Goal: Information Seeking & Learning: Compare options

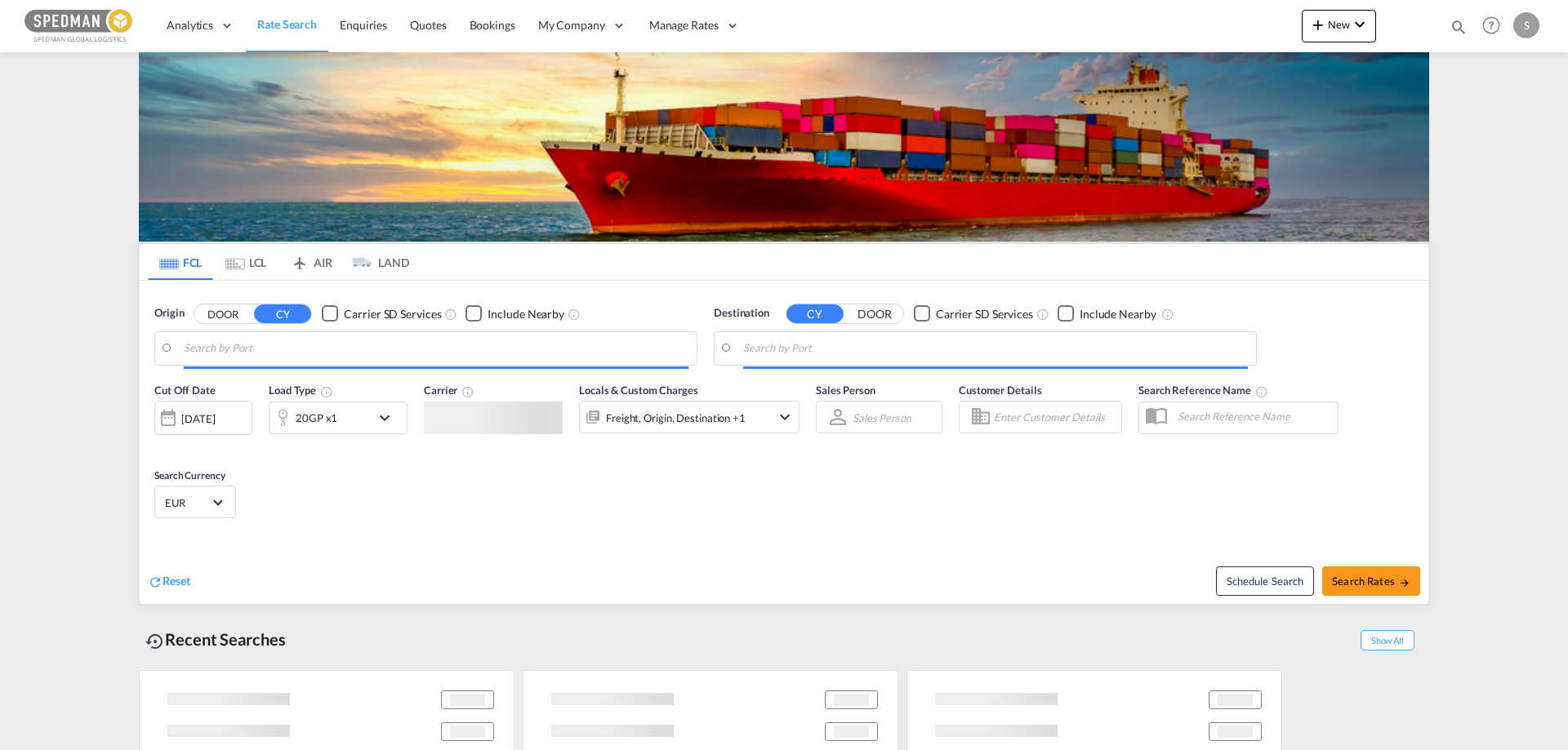
type input "[GEOGRAPHIC_DATA], DKFRC"
type input "Caucedo, DOCAU"
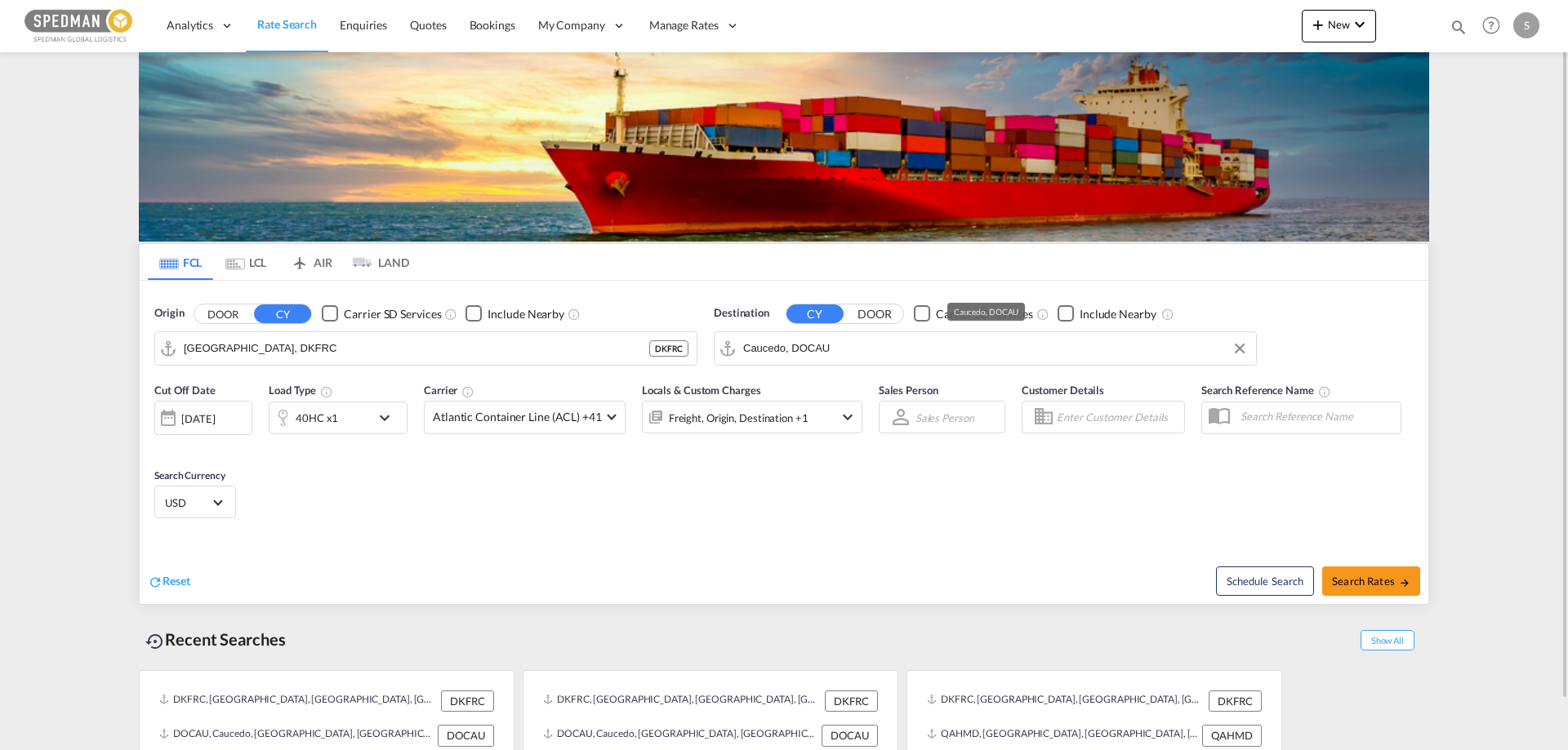
click at [852, 344] on input "Caucedo, DOCAU" at bounding box center [995, 348] width 505 height 24
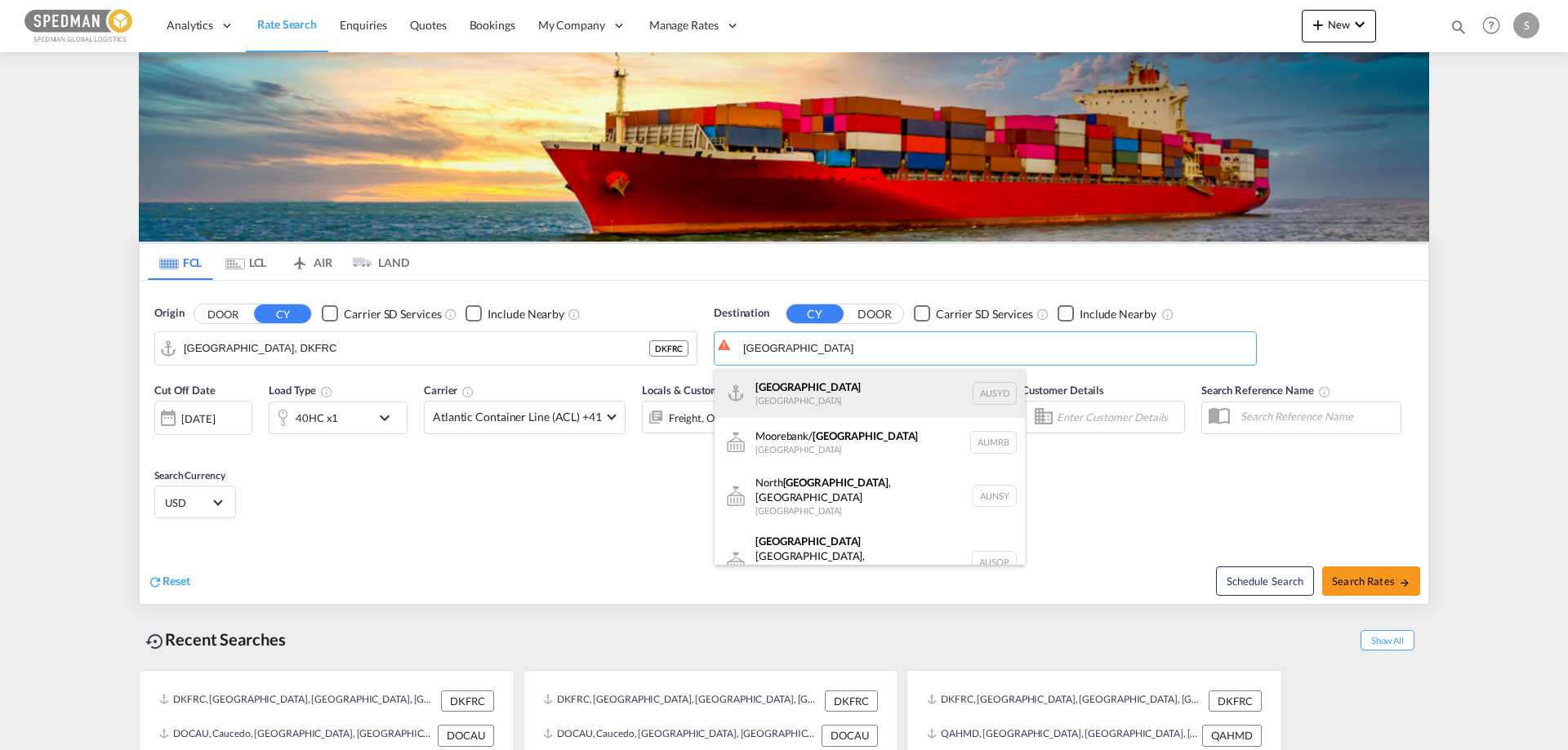
click at [772, 399] on div "[GEOGRAPHIC_DATA] [GEOGRAPHIC_DATA] AUSYD" at bounding box center [869, 393] width 310 height 49
type input "[GEOGRAPHIC_DATA], AUSYD"
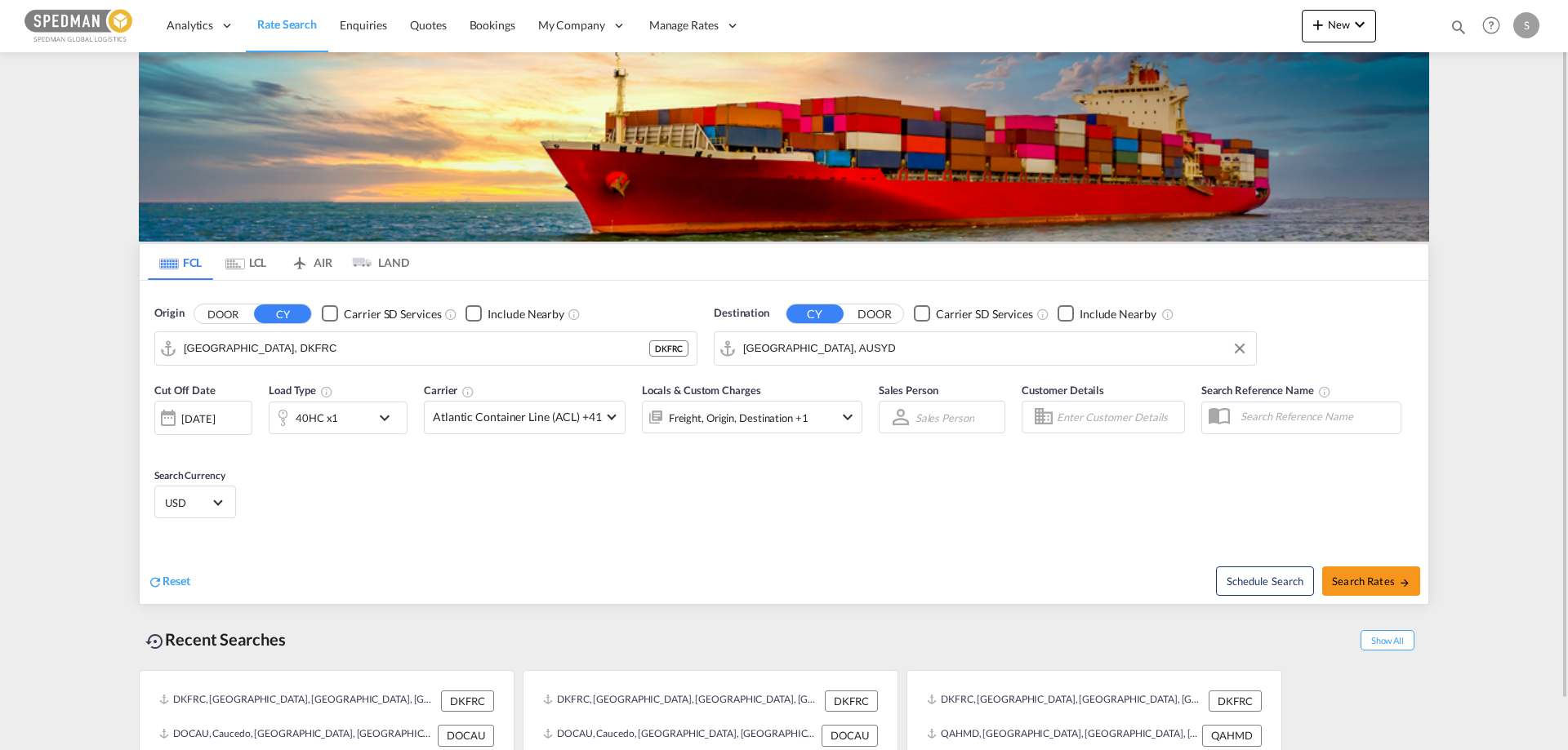
click at [387, 419] on md-icon "icon-chevron-down" at bounding box center [389, 417] width 28 height 20
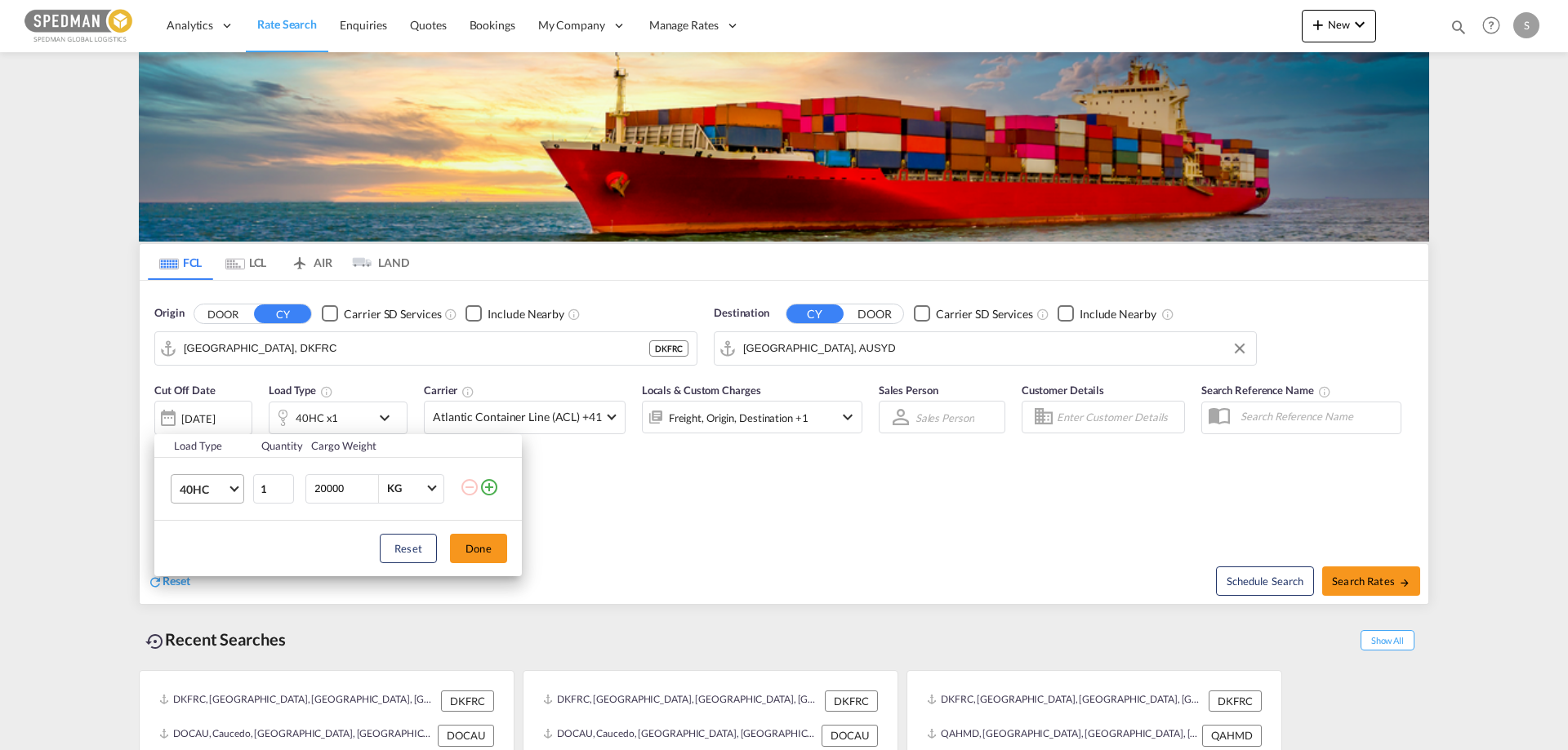
click at [200, 498] on md-select-value "40HC" at bounding box center [211, 489] width 65 height 28
click at [184, 417] on div "20GP" at bounding box center [194, 411] width 29 height 17
click at [474, 556] on button "Done" at bounding box center [478, 549] width 57 height 30
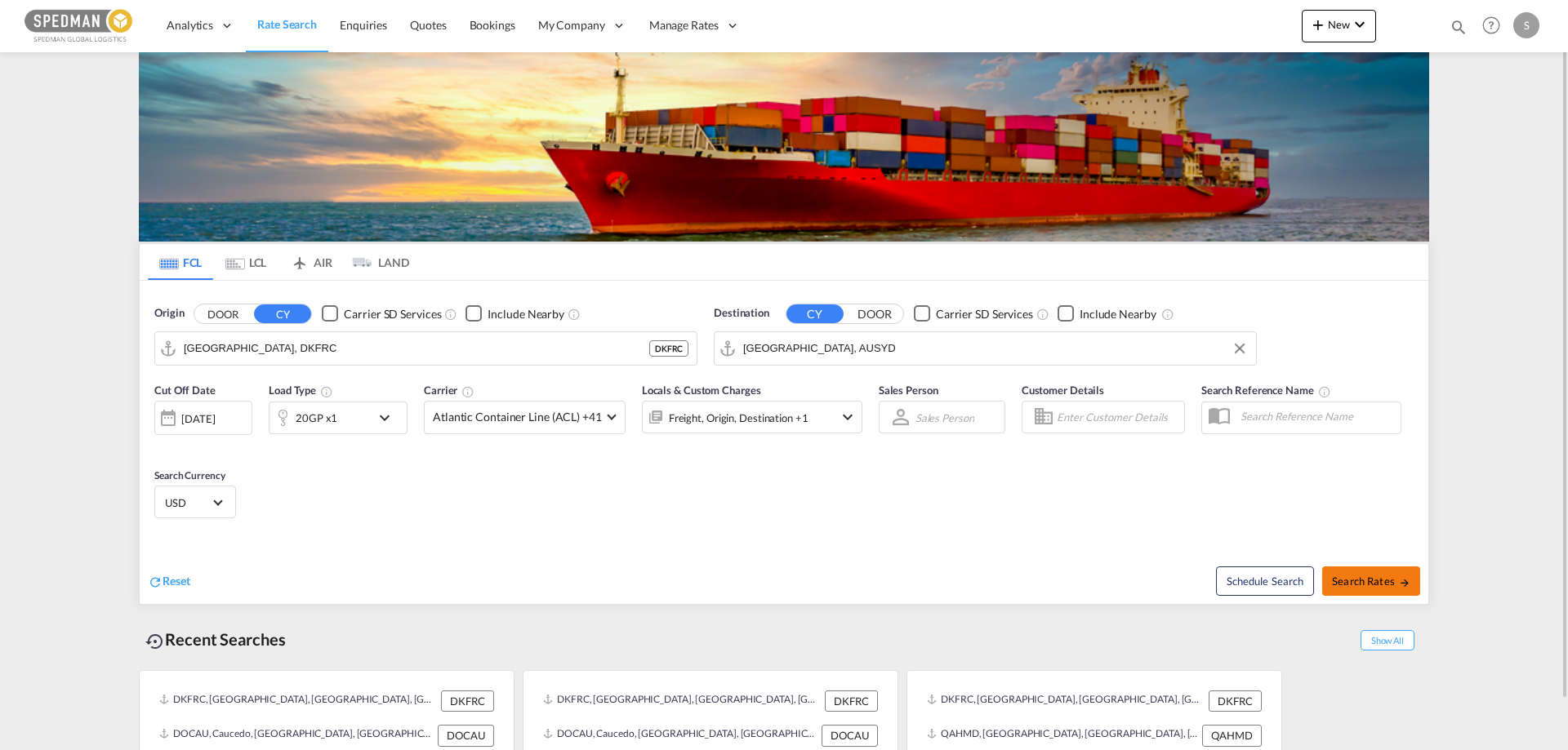
click at [1370, 576] on span "Search Rates" at bounding box center [1370, 581] width 78 height 13
type input "DKFRC to AUSYD / [DATE]"
